Goal: Information Seeking & Learning: Learn about a topic

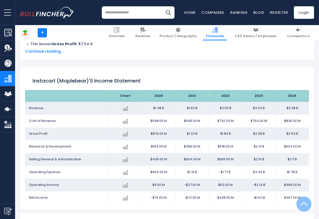
scroll to position [271, 0]
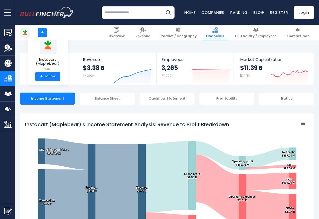
scroll to position [271, 0]
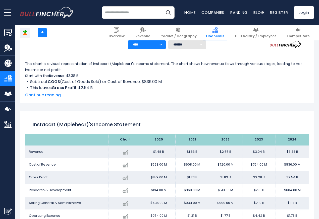
scroll to position [271, 0]
